Goal: Complete application form

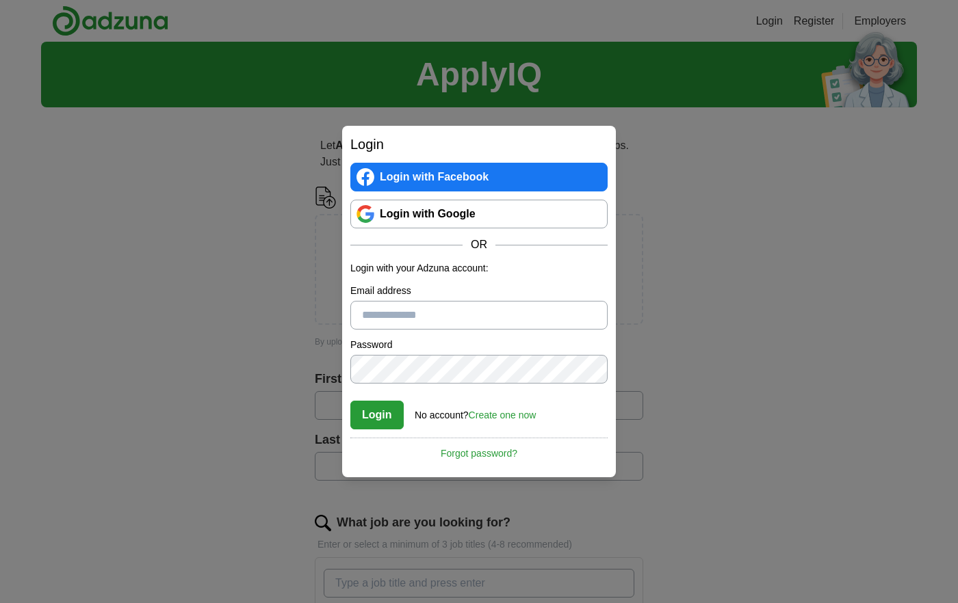
click at [419, 213] on link "Login with Google" at bounding box center [478, 214] width 257 height 29
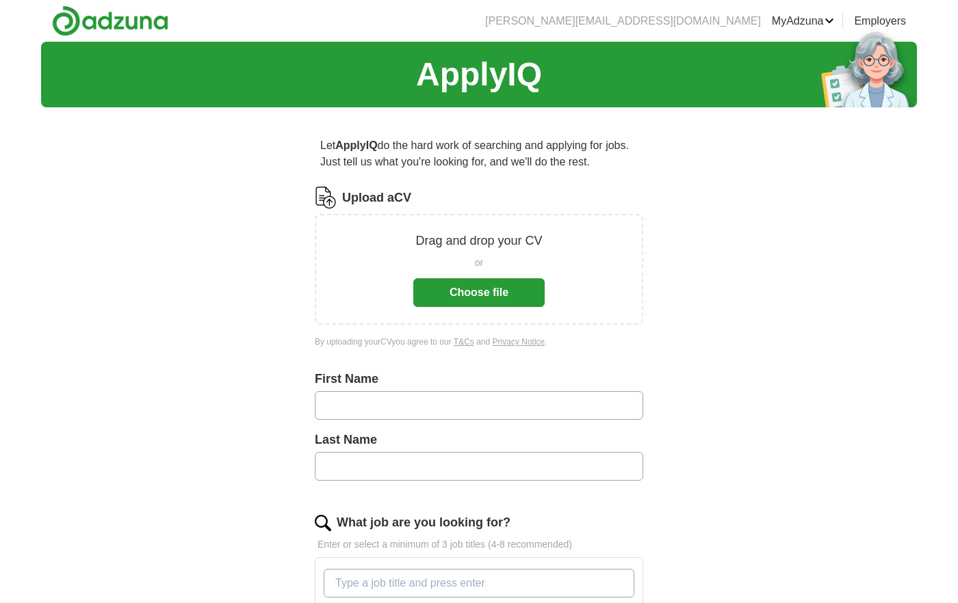
click at [467, 306] on button "Choose file" at bounding box center [478, 292] width 131 height 29
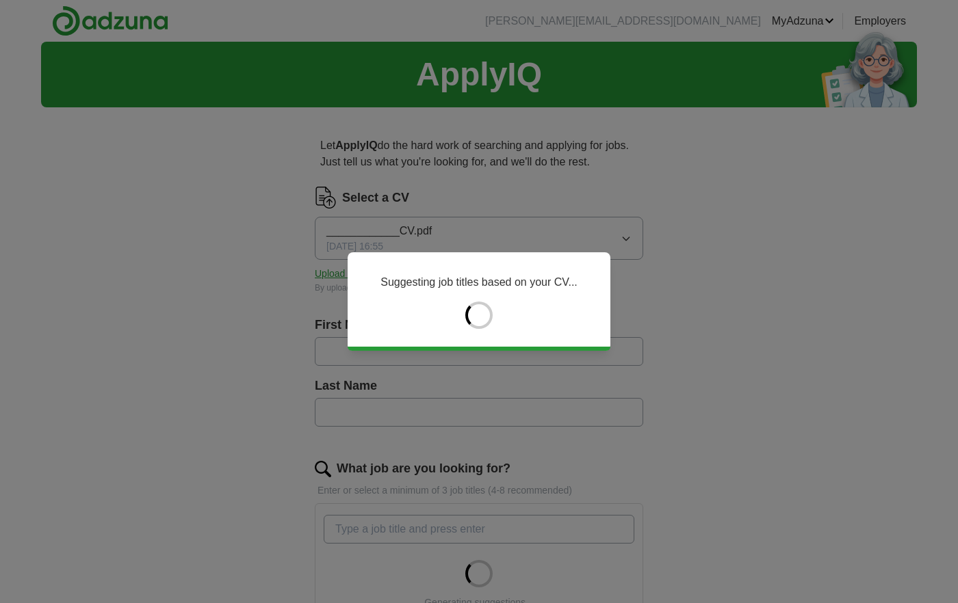
type input "*****"
type input "********"
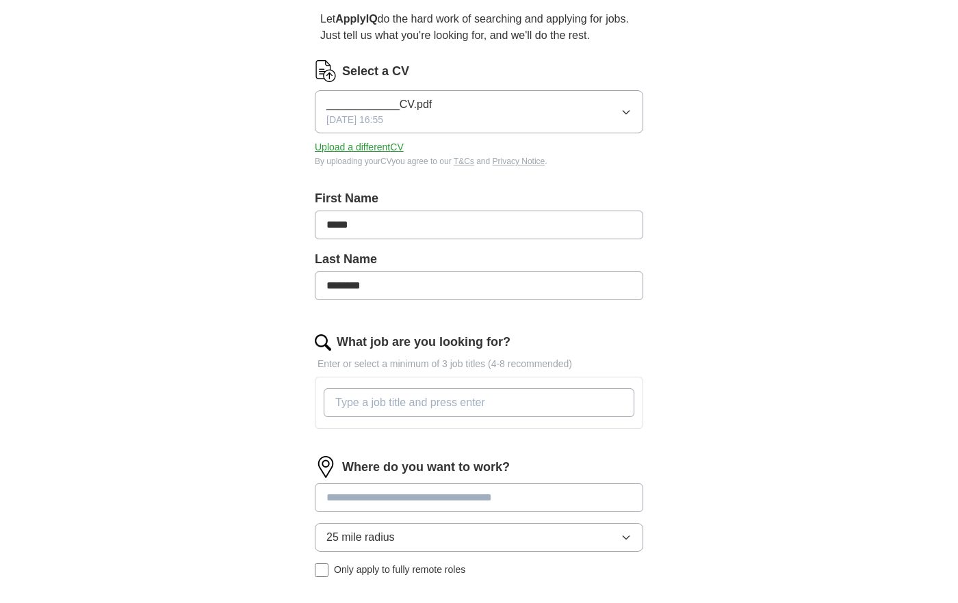
scroll to position [131, 0]
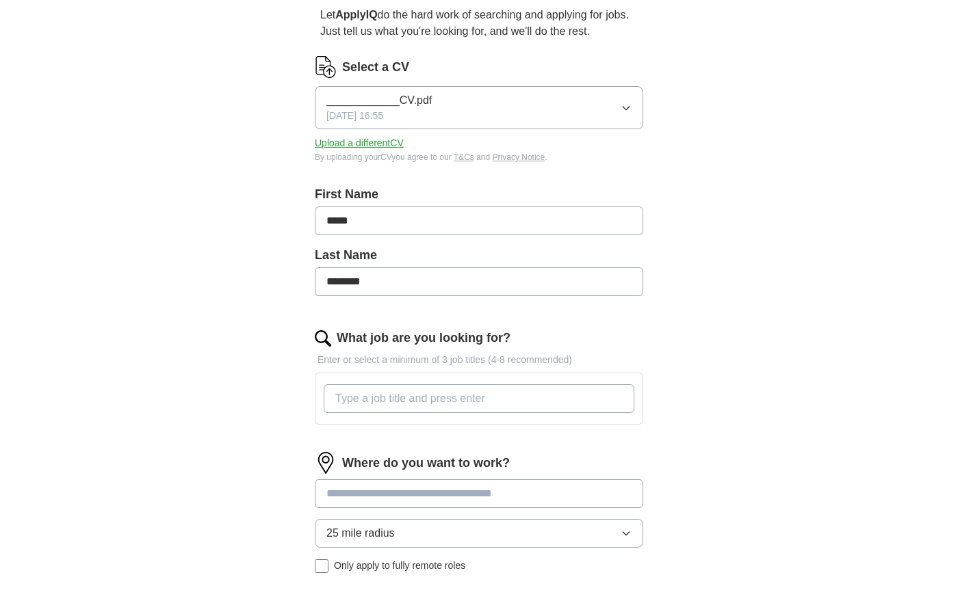
click at [432, 397] on input "What job are you looking for?" at bounding box center [479, 398] width 311 height 29
type input "product"
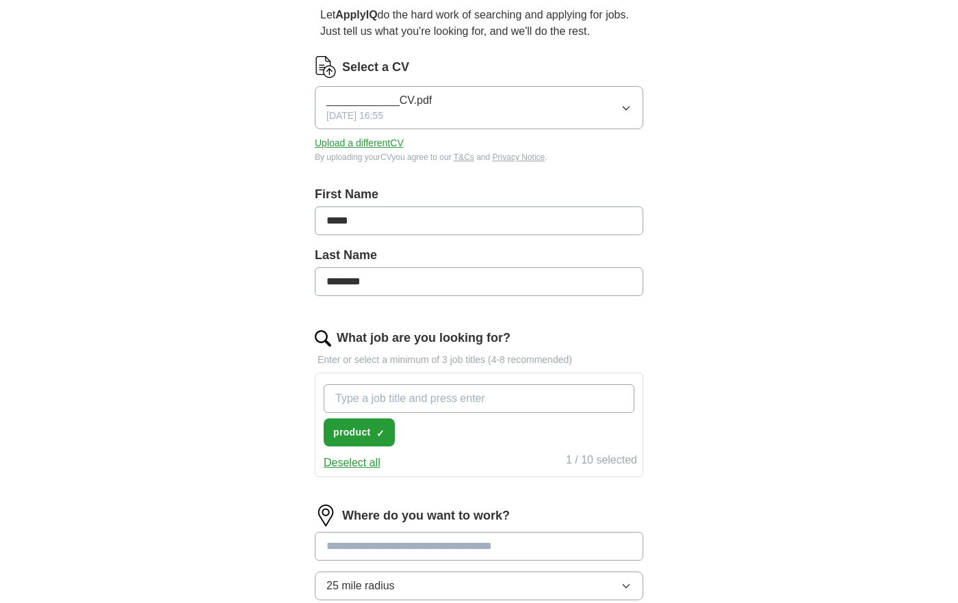
type input "p"
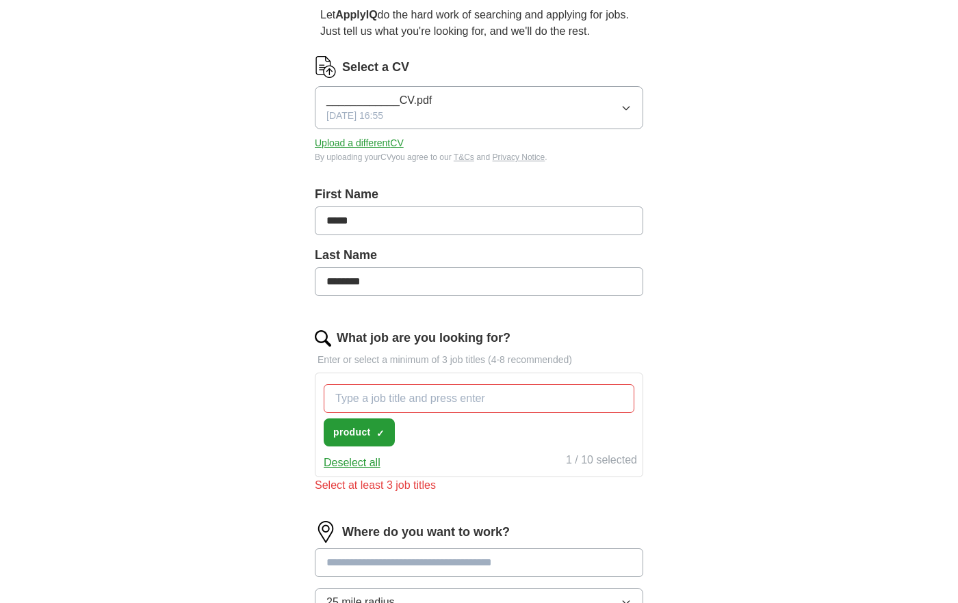
click at [332, 480] on div "What job are you looking for? Enter or select a minimum of 3 job titles (4-8 re…" at bounding box center [479, 417] width 328 height 176
click at [343, 462] on button "Deselect all" at bounding box center [352, 463] width 57 height 16
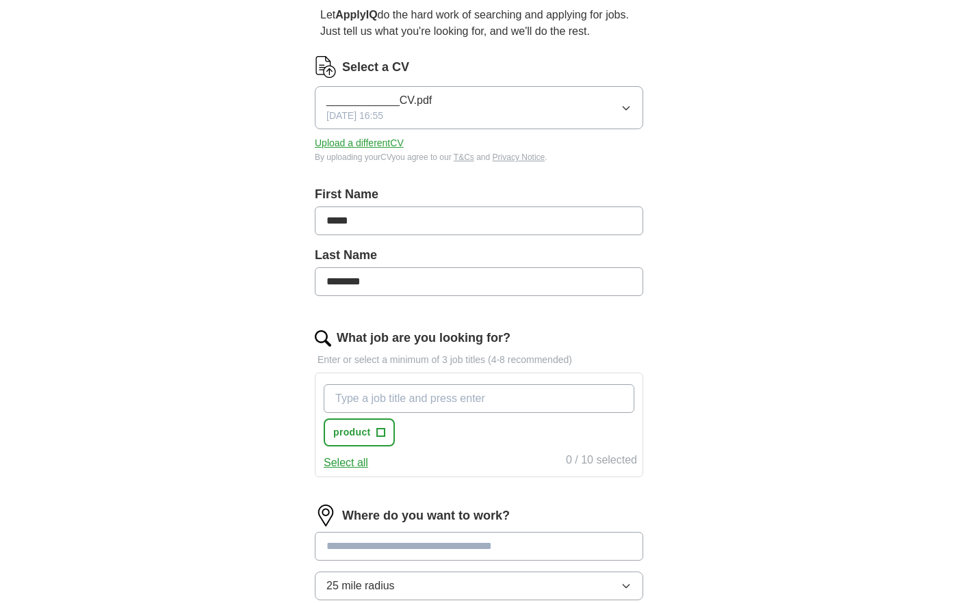
click at [380, 408] on input "What job are you looking for?" at bounding box center [479, 398] width 311 height 29
type input "product manager"
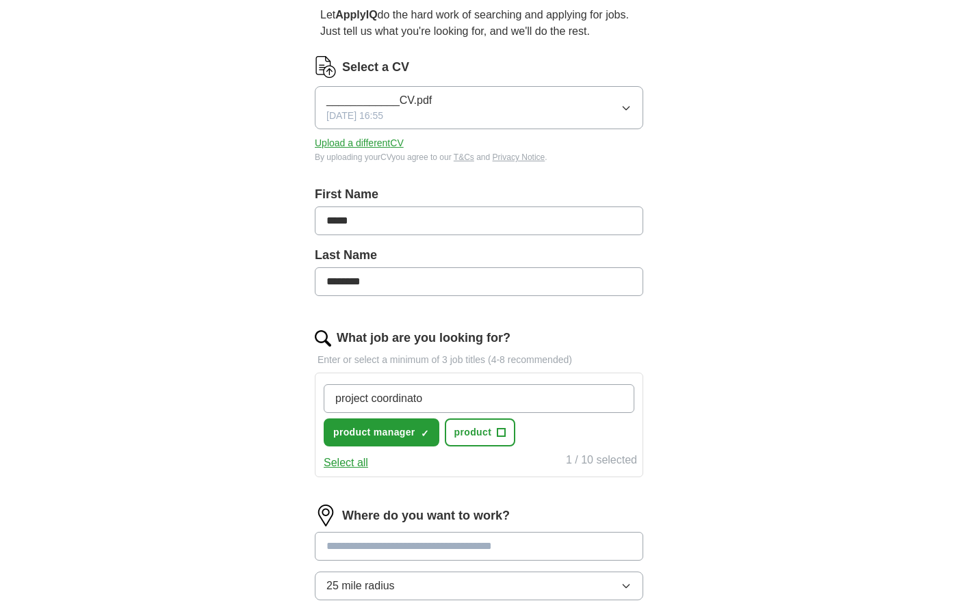
type input "project coordinator"
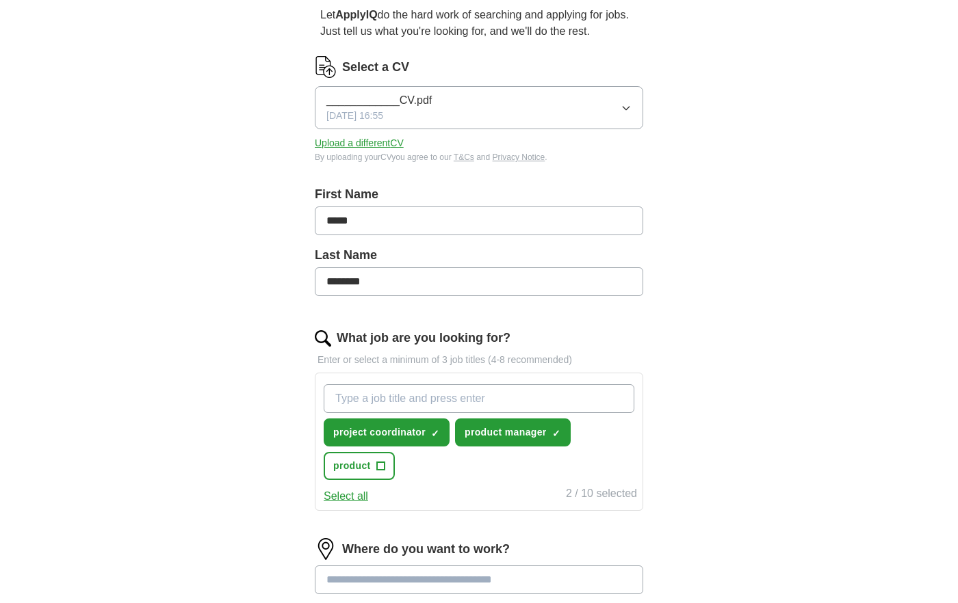
click at [867, 354] on div "ApplyIQ Let ApplyIQ do the hard work of searching and applying for jobs. Just t…" at bounding box center [479, 359] width 876 height 896
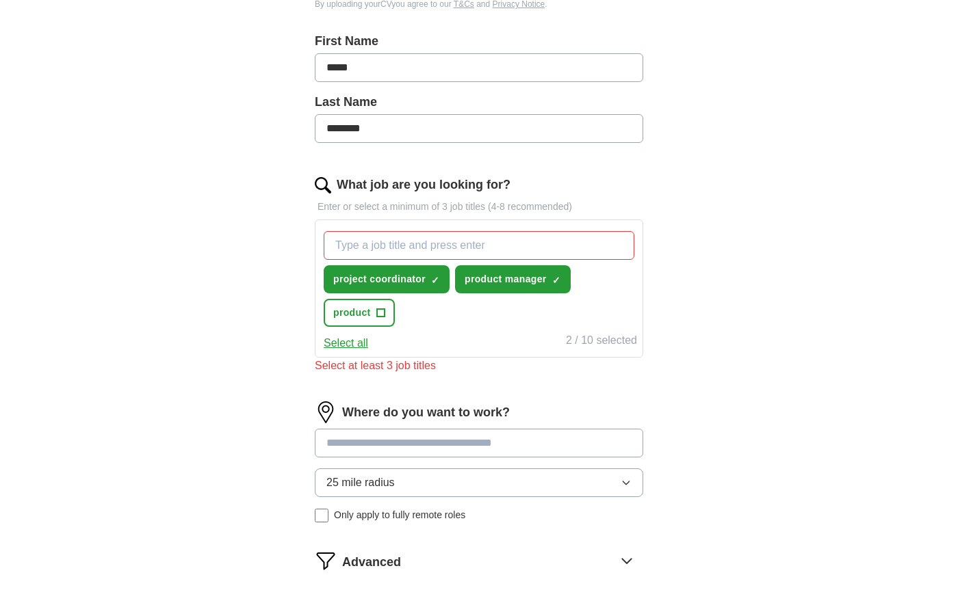
scroll to position [289, 0]
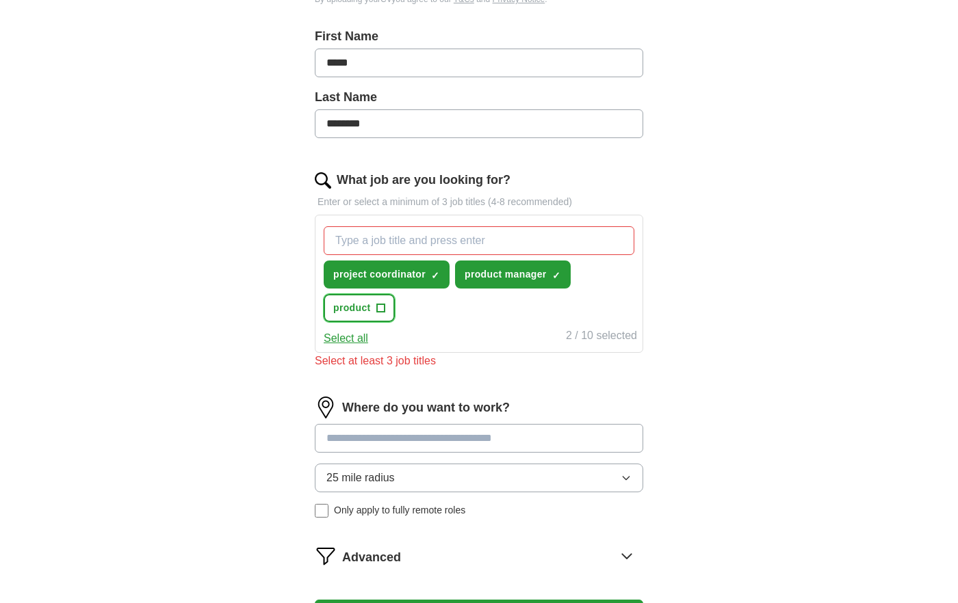
click at [376, 305] on span "+" at bounding box center [380, 308] width 8 height 11
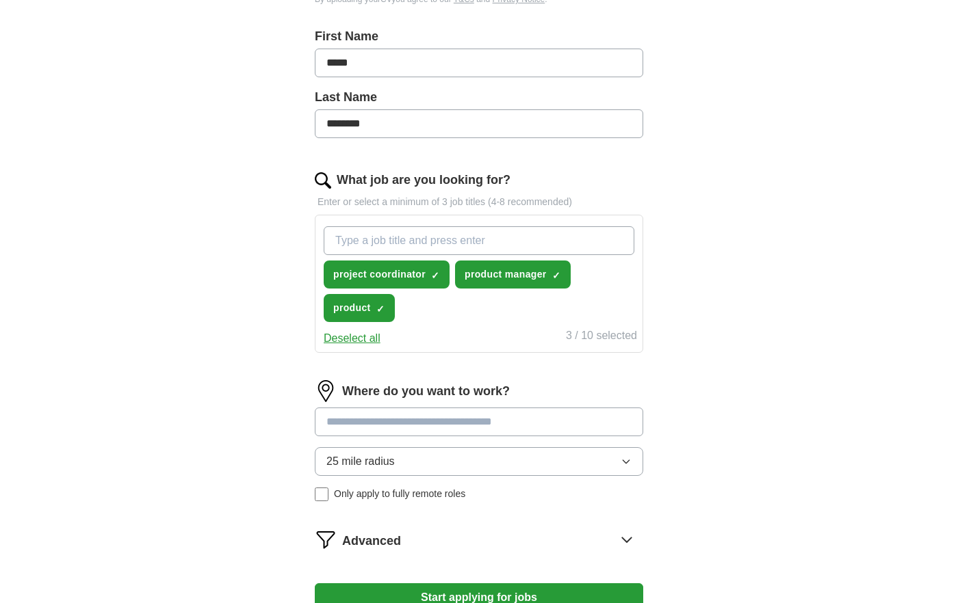
click at [475, 408] on input at bounding box center [479, 422] width 328 height 29
type input "******"
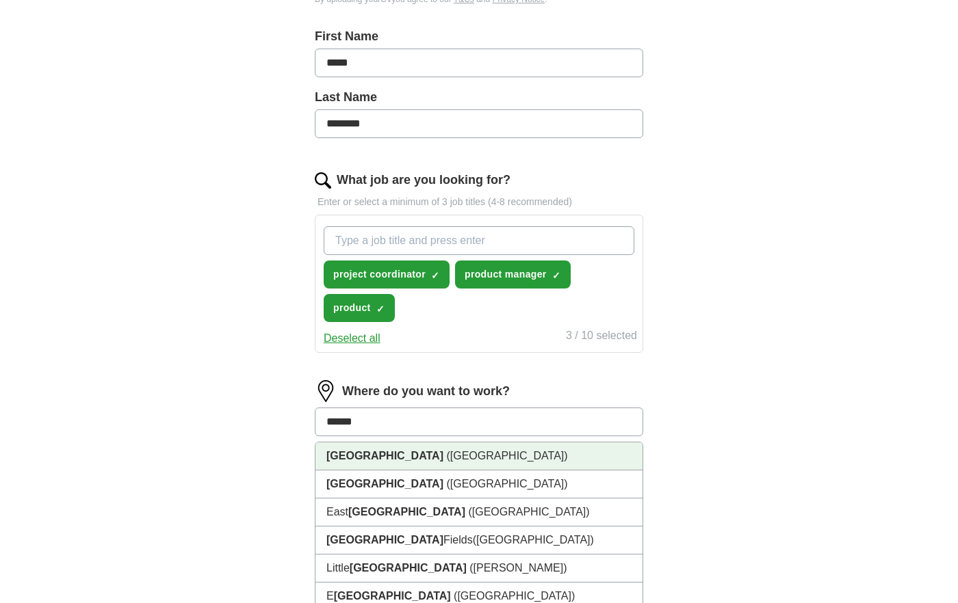
click at [422, 449] on li "London (UK)" at bounding box center [478, 457] width 327 height 28
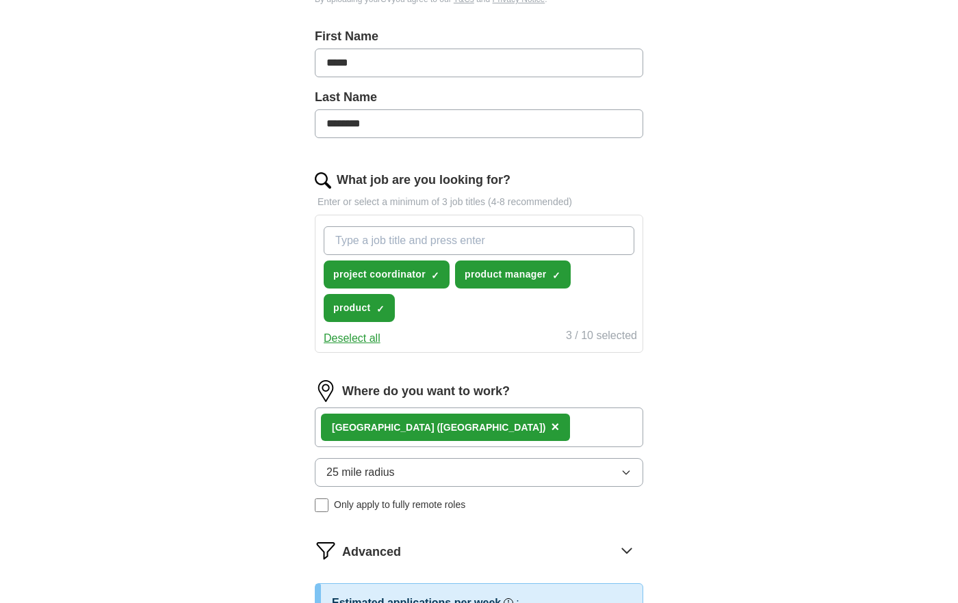
click at [261, 429] on div "Let ApplyIQ do the hard work of searching and applying for jobs. Just tell us w…" at bounding box center [479, 283] width 438 height 906
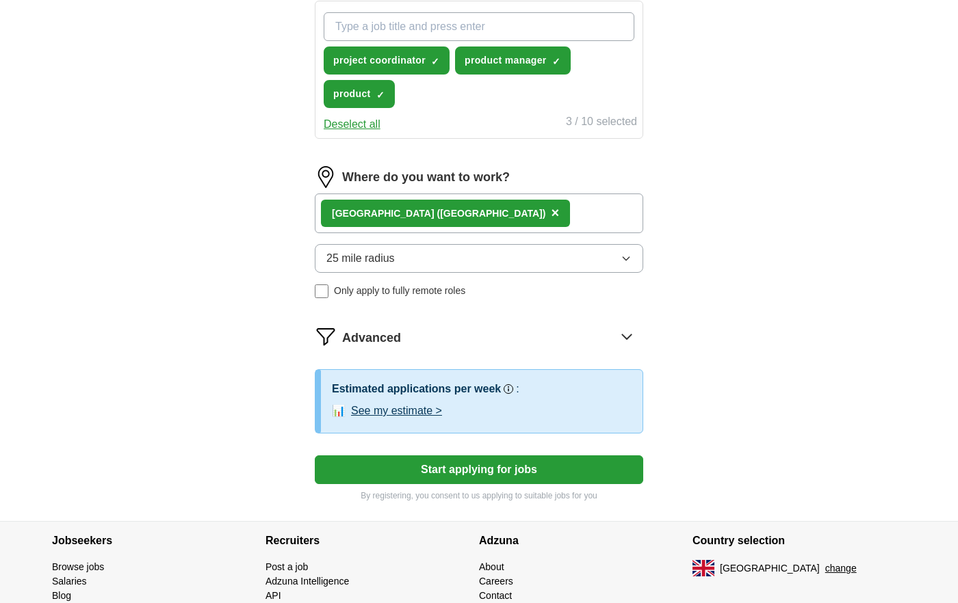
scroll to position [507, 0]
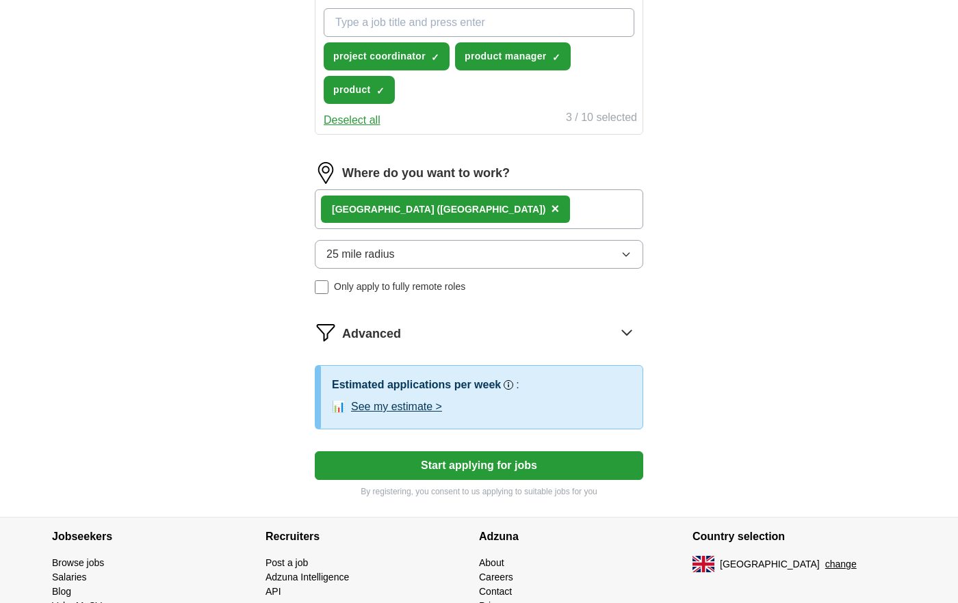
click at [378, 406] on button "See my estimate >" at bounding box center [396, 407] width 91 height 16
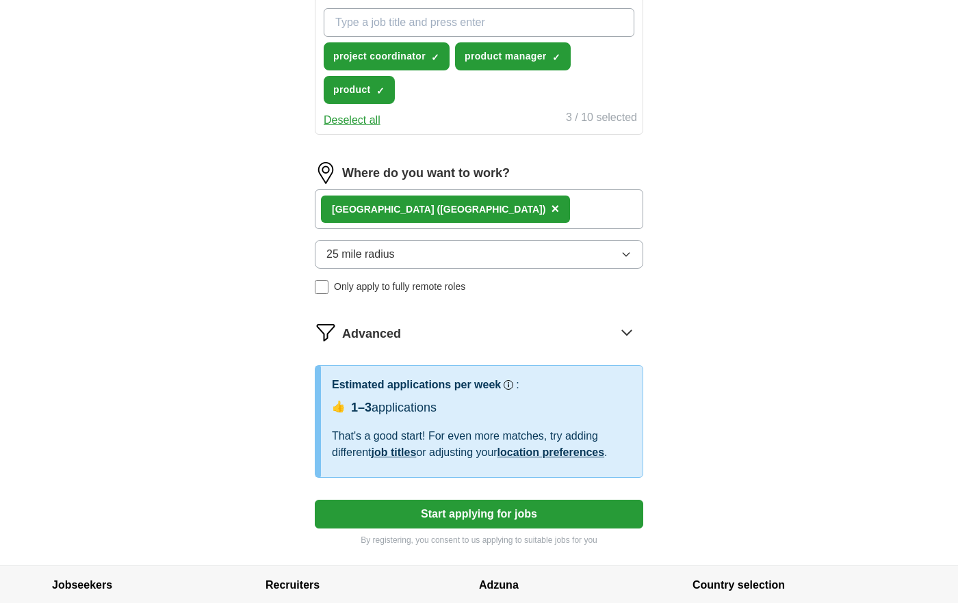
click at [407, 519] on button "Start applying for jobs" at bounding box center [479, 514] width 328 height 29
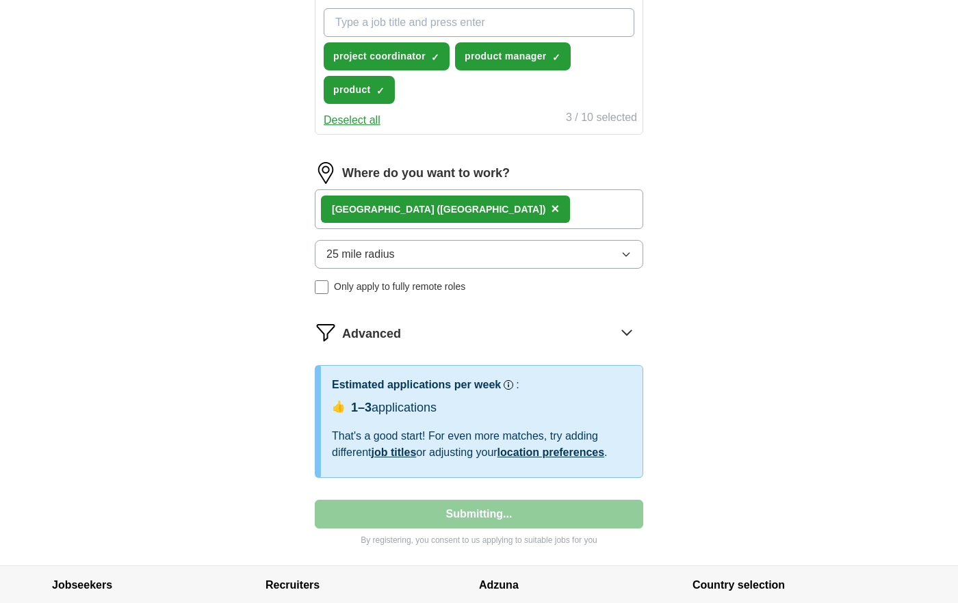
select select "**"
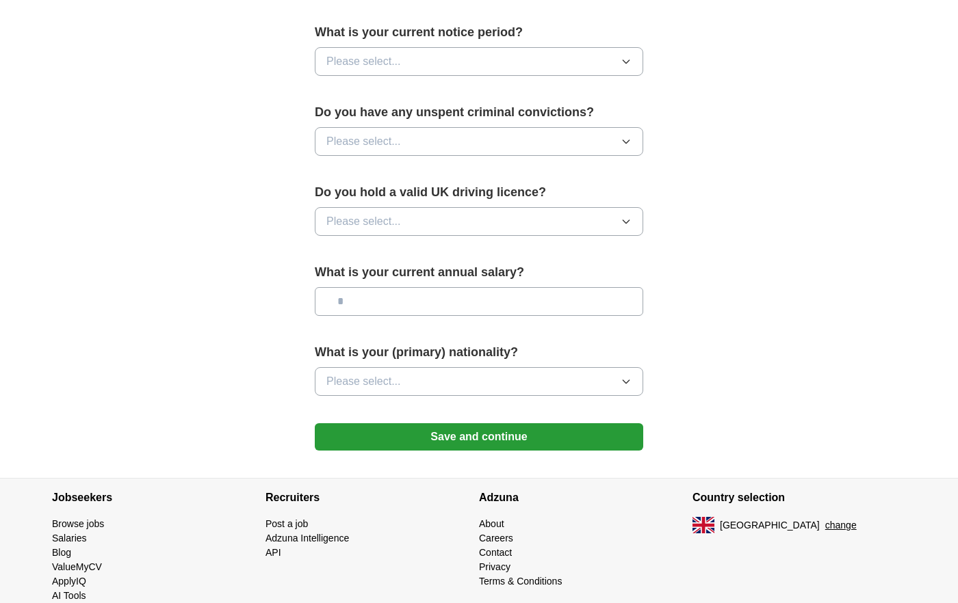
scroll to position [790, 0]
click at [480, 430] on button "Save and continue" at bounding box center [479, 437] width 328 height 27
